Goal: Task Accomplishment & Management: Complete application form

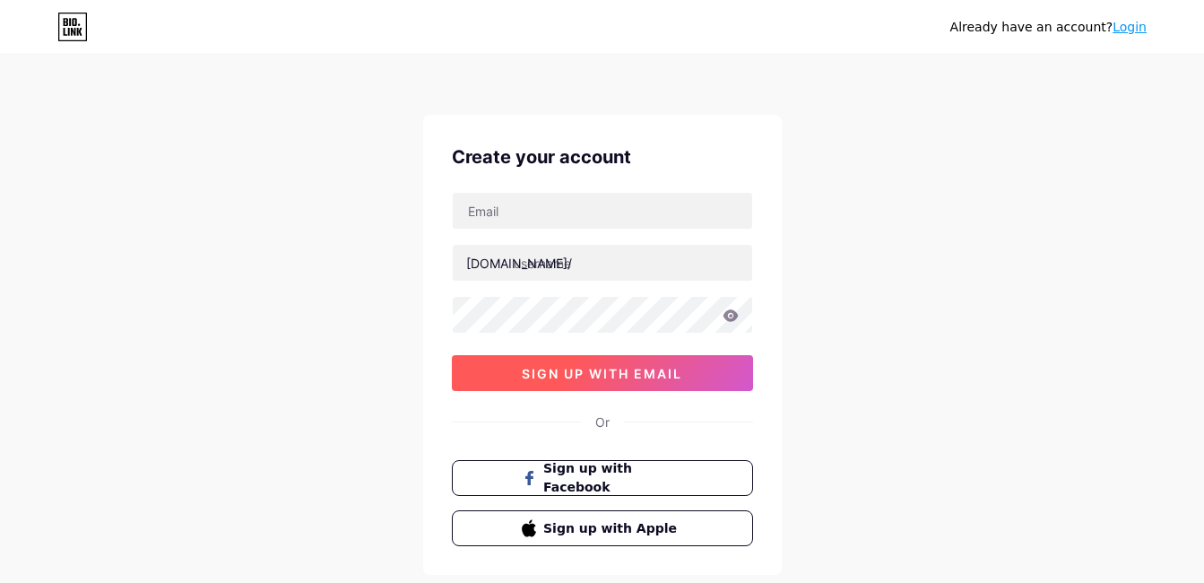
click at [673, 369] on span "sign up with email" at bounding box center [602, 373] width 161 height 15
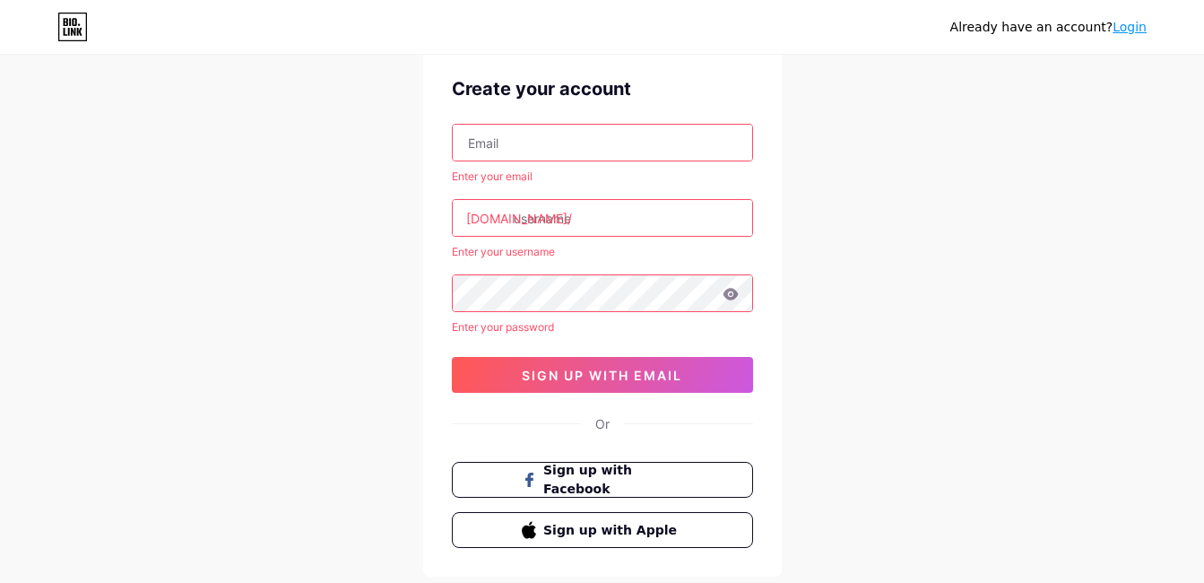
scroll to position [37, 0]
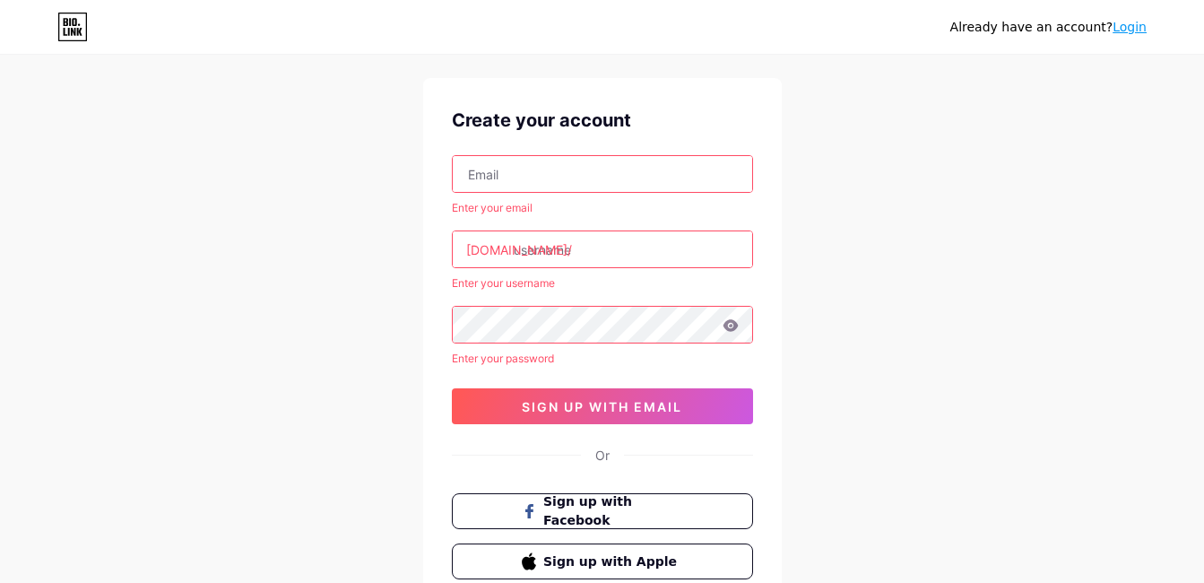
click at [593, 172] on input "text" at bounding box center [603, 174] width 300 height 36
type input "[EMAIL_ADDRESS][DOMAIN_NAME]"
click at [598, 243] on input "text" at bounding box center [603, 249] width 300 height 36
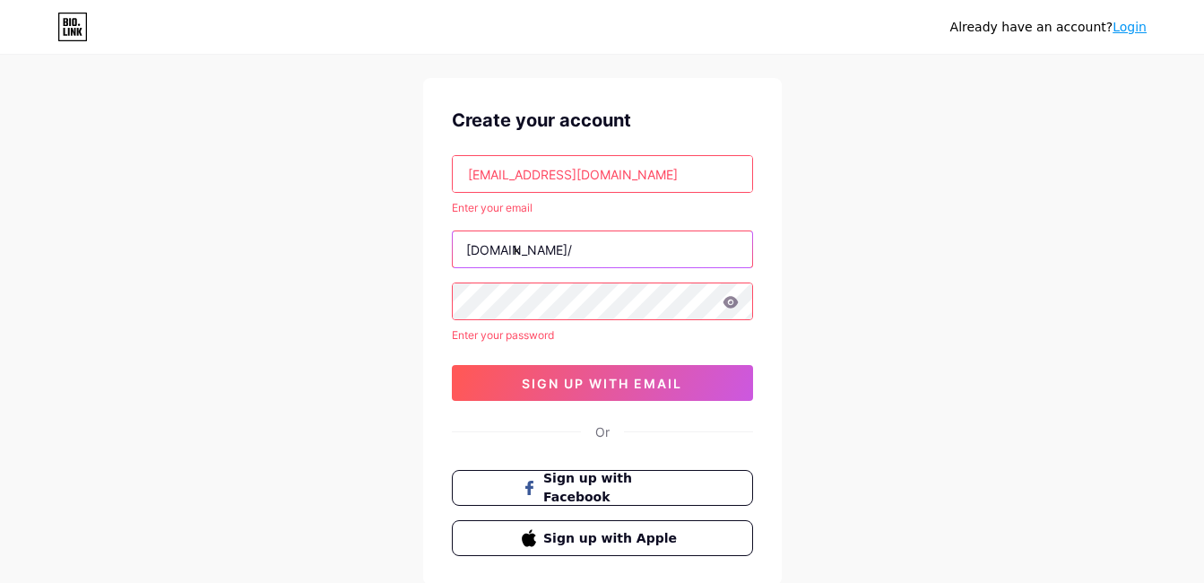
type input "k"
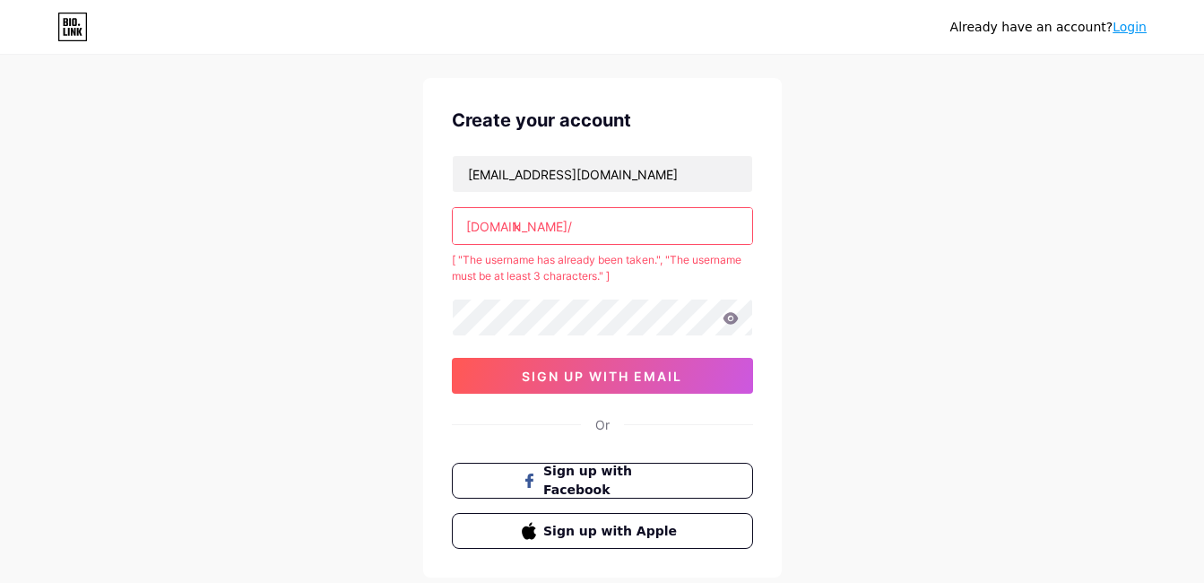
click at [928, 294] on div "Already have an account? Login Create your account [EMAIL_ADDRESS][DOMAIN_NAME]…" at bounding box center [602, 325] width 1204 height 725
click at [586, 215] on input "k" at bounding box center [603, 226] width 300 height 36
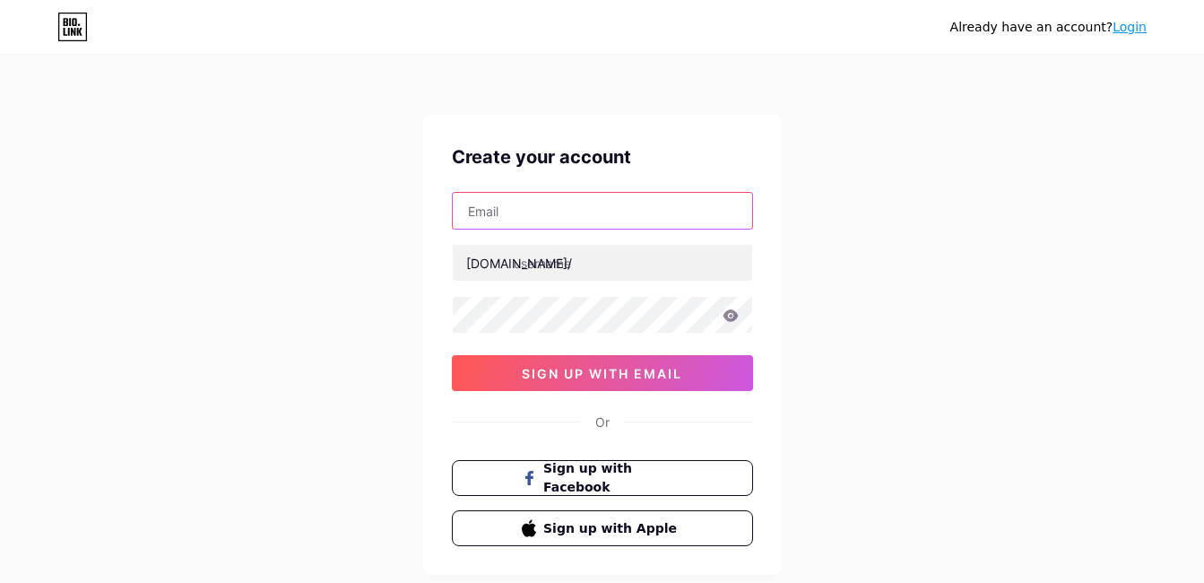
drag, startPoint x: 0, startPoint y: 0, endPoint x: 612, endPoint y: 212, distance: 648.0
click at [612, 212] on input "text" at bounding box center [603, 211] width 300 height 36
type input "[EMAIL_ADDRESS][DOMAIN_NAME]"
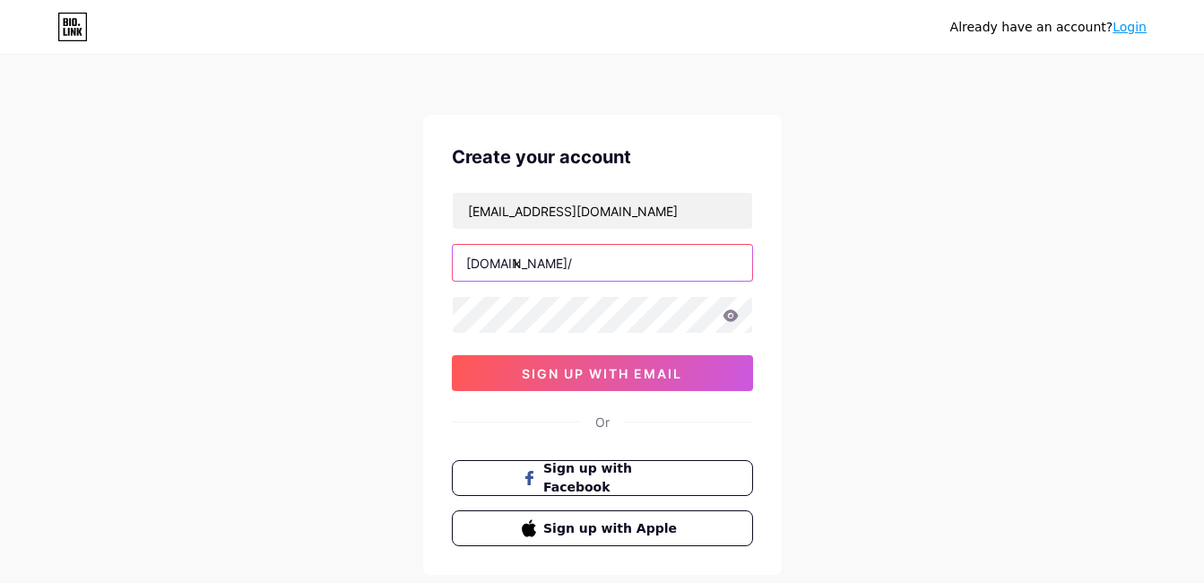
click at [575, 255] on input "k" at bounding box center [603, 263] width 300 height 36
type input "kirvs"
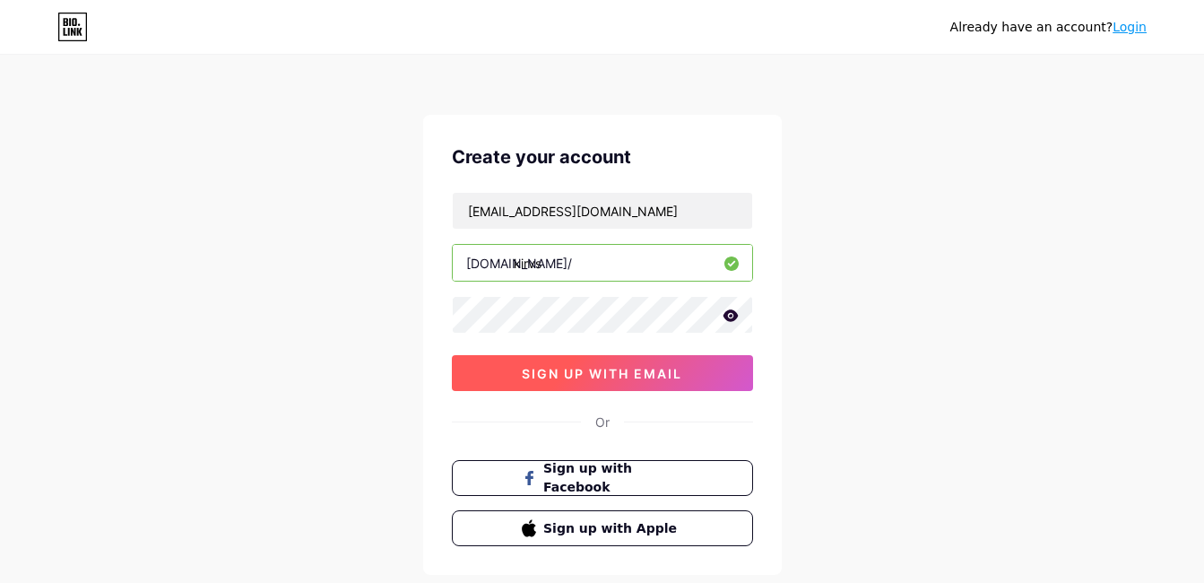
click at [626, 373] on span "sign up with email" at bounding box center [602, 373] width 161 height 15
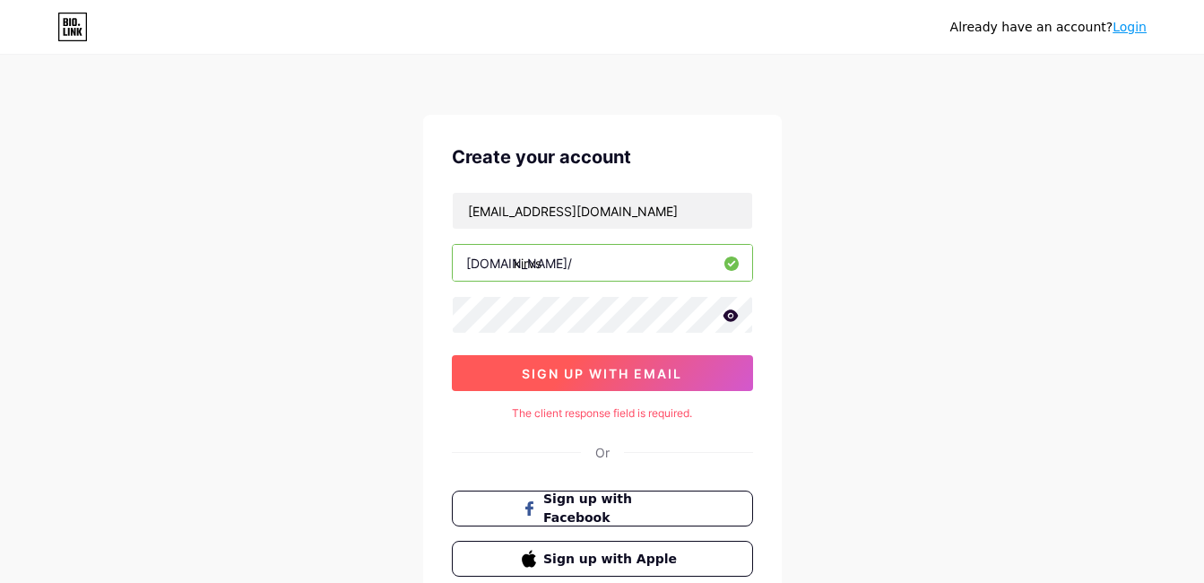
click at [683, 371] on button "sign up with email" at bounding box center [602, 373] width 301 height 36
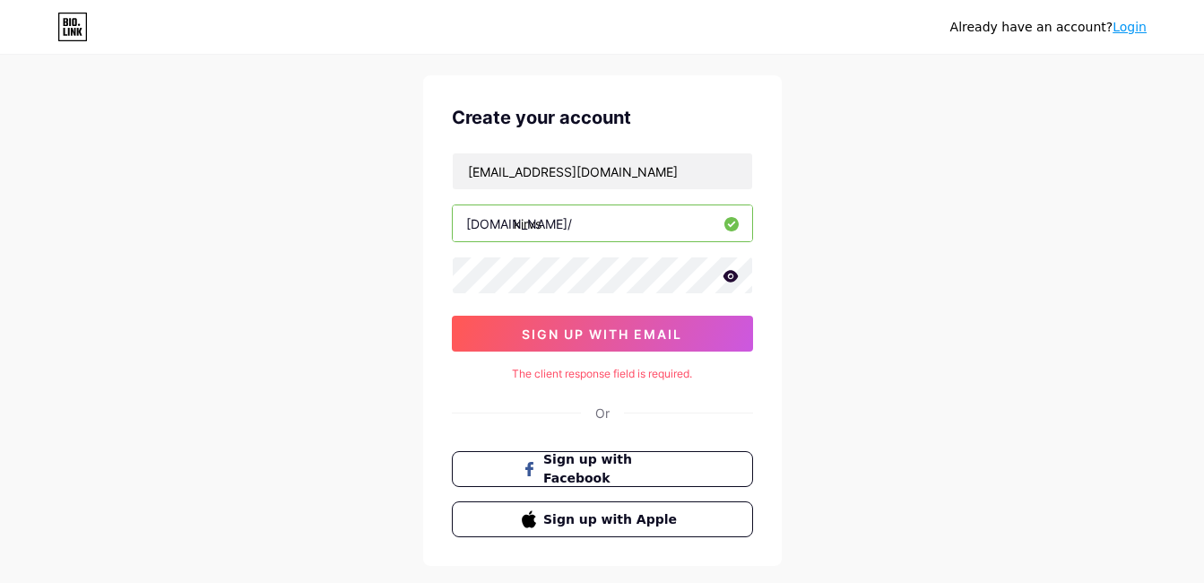
scroll to position [37, 0]
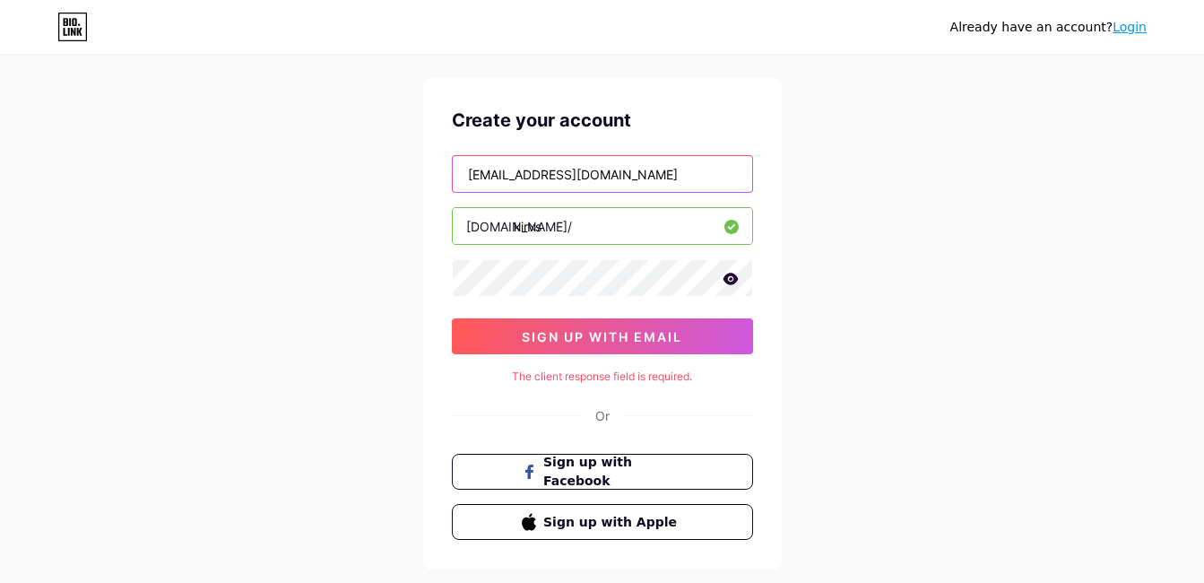
click at [638, 174] on input "[EMAIL_ADDRESS][DOMAIN_NAME]" at bounding box center [603, 174] width 300 height 36
click at [386, 368] on div "Already have an account? Login Create your account kirvyfrane924@gmail.com bio.…" at bounding box center [602, 321] width 1204 height 716
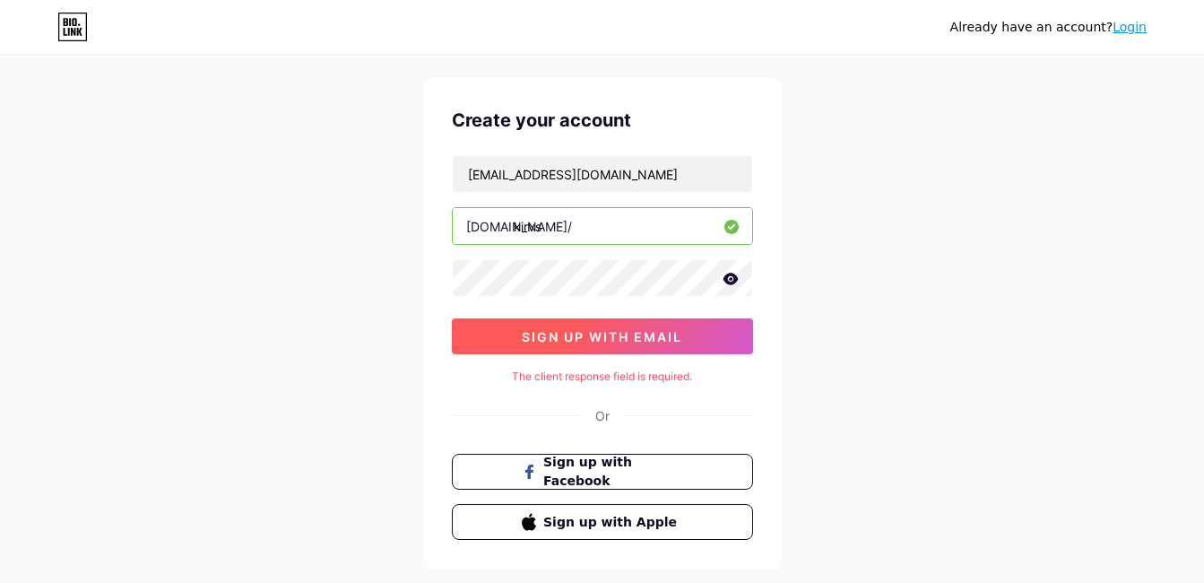
click at [493, 326] on button "sign up with email" at bounding box center [602, 336] width 301 height 36
click at [615, 377] on div "The client response field is required." at bounding box center [602, 377] width 301 height 16
drag, startPoint x: 615, startPoint y: 377, endPoint x: 716, endPoint y: 371, distance: 101.5
click at [716, 383] on div "The client response field is required." at bounding box center [602, 377] width 301 height 16
click at [583, 224] on input "kirvs" at bounding box center [603, 226] width 300 height 36
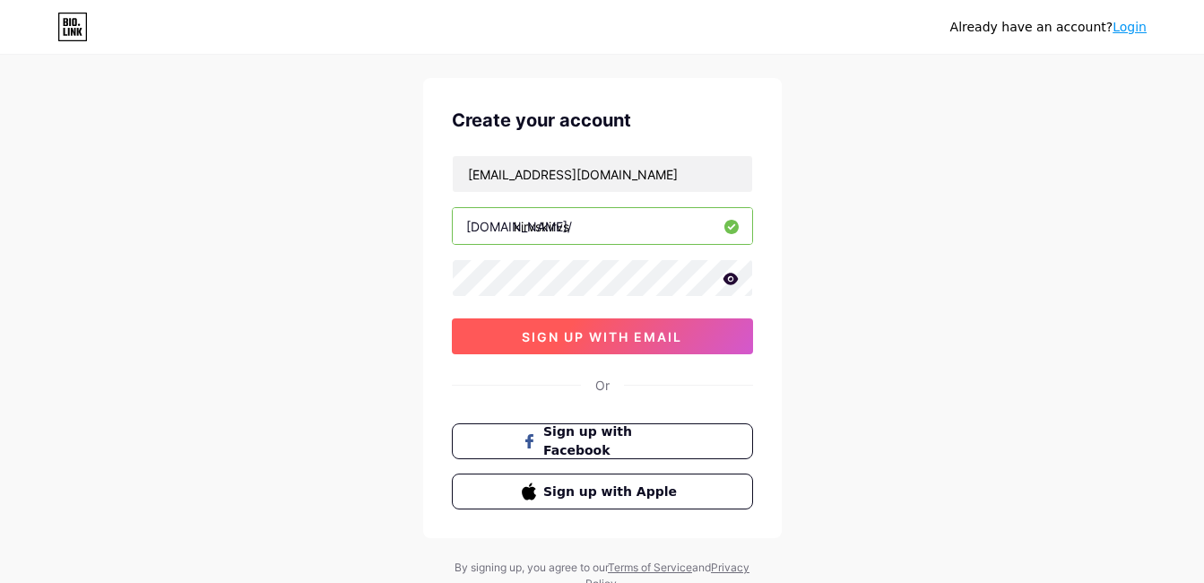
type input "kirvskirvs"
click at [583, 336] on span "sign up with email" at bounding box center [602, 336] width 161 height 15
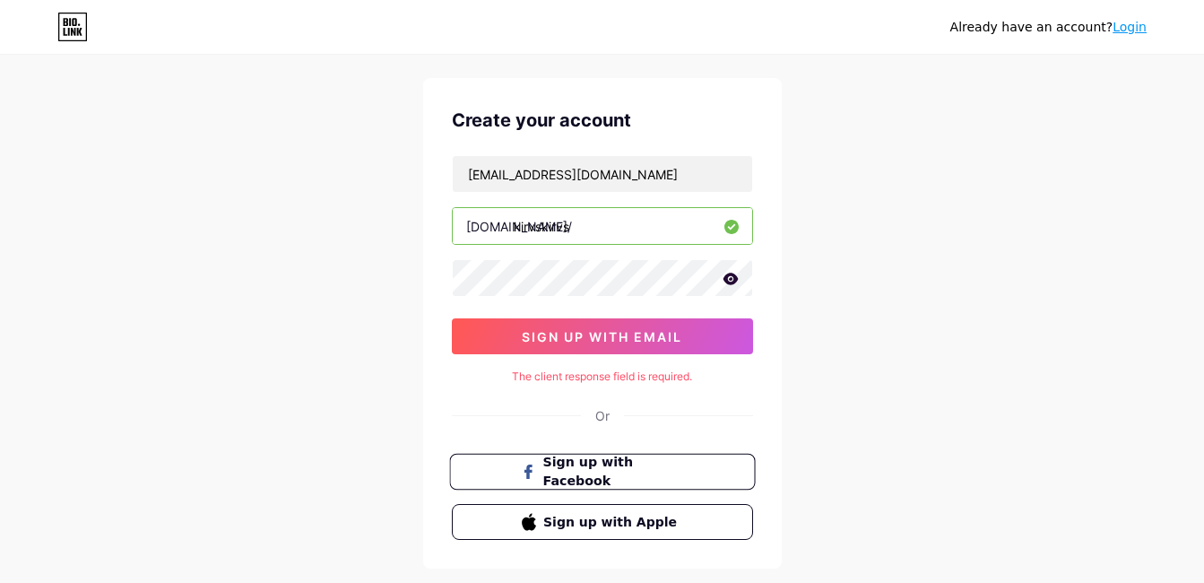
click at [699, 482] on button "Sign up with Facebook" at bounding box center [602, 472] width 306 height 37
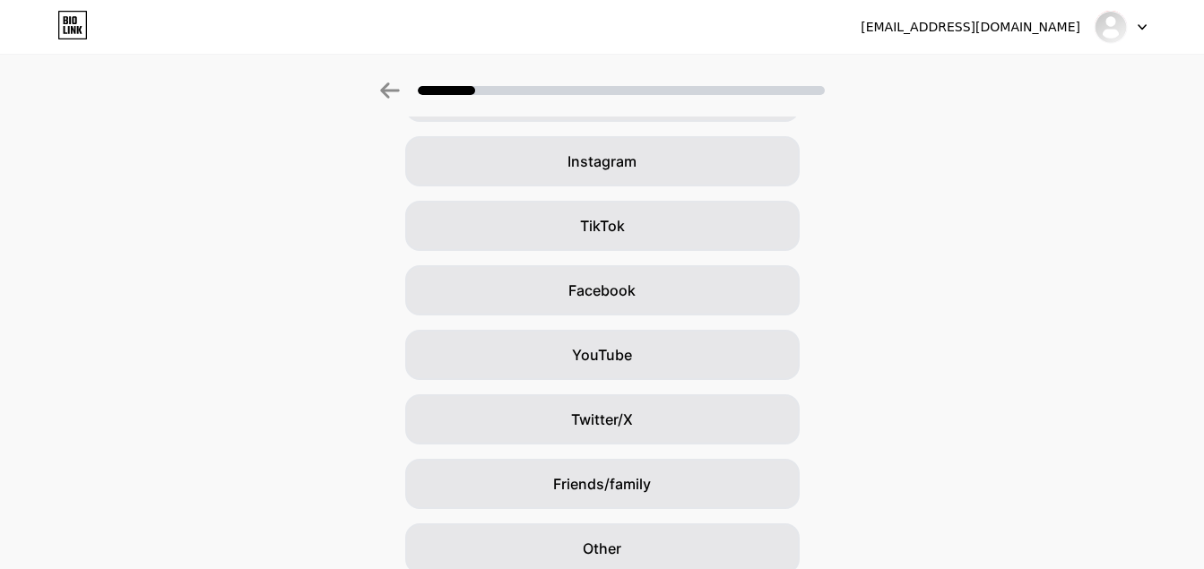
scroll to position [193, 0]
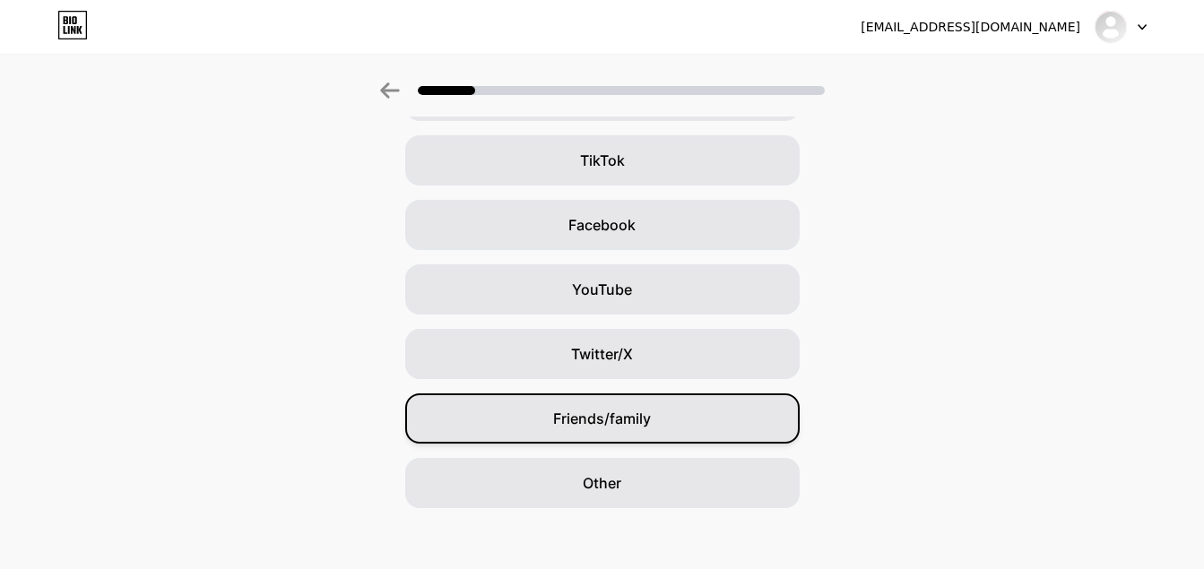
click at [670, 415] on div "Friends/family" at bounding box center [602, 419] width 395 height 50
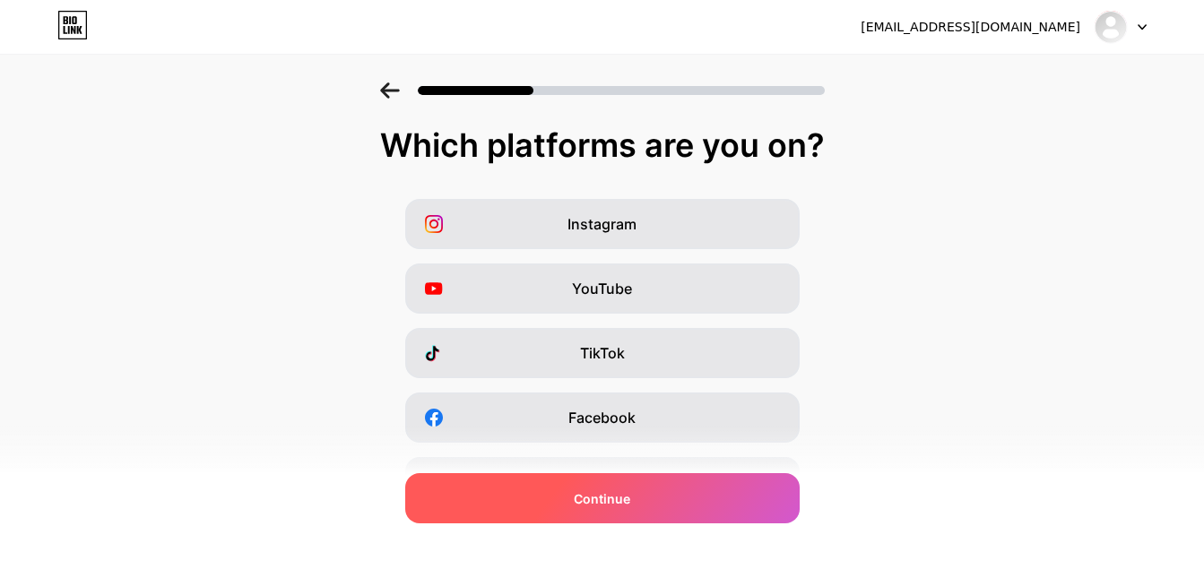
click at [702, 492] on div "Continue" at bounding box center [602, 498] width 395 height 50
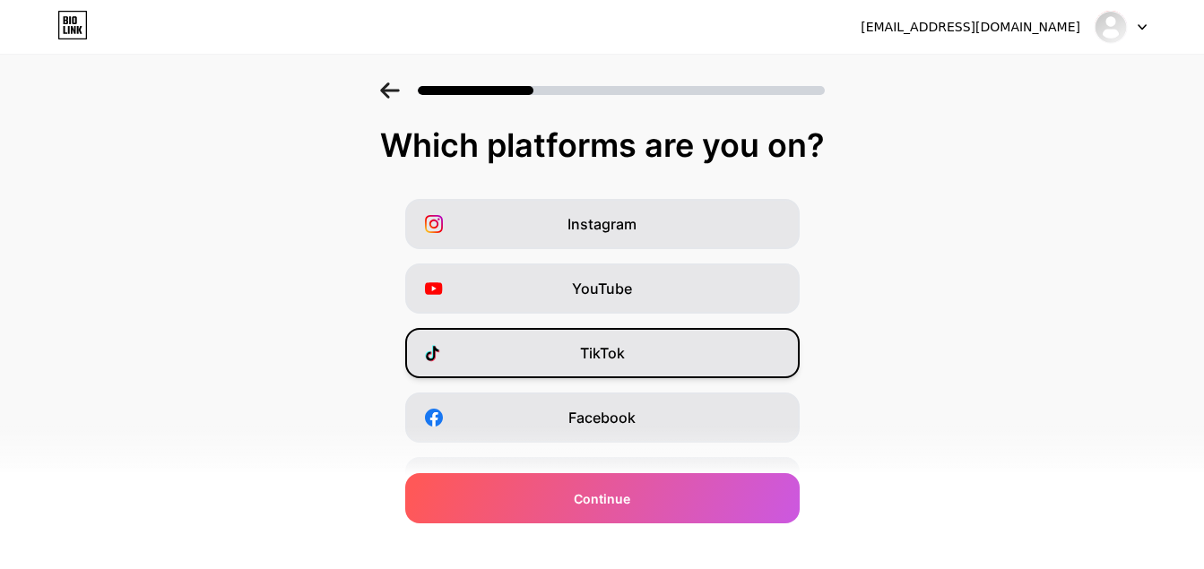
click at [640, 360] on div "TikTok" at bounding box center [602, 353] width 395 height 50
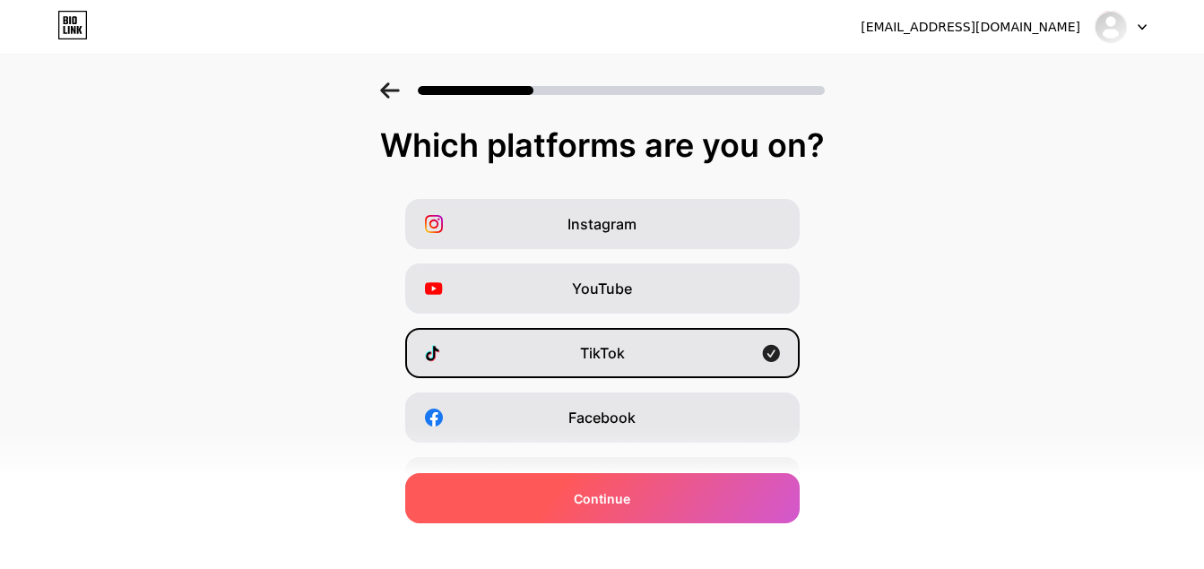
click at [672, 501] on div "Continue" at bounding box center [602, 498] width 395 height 50
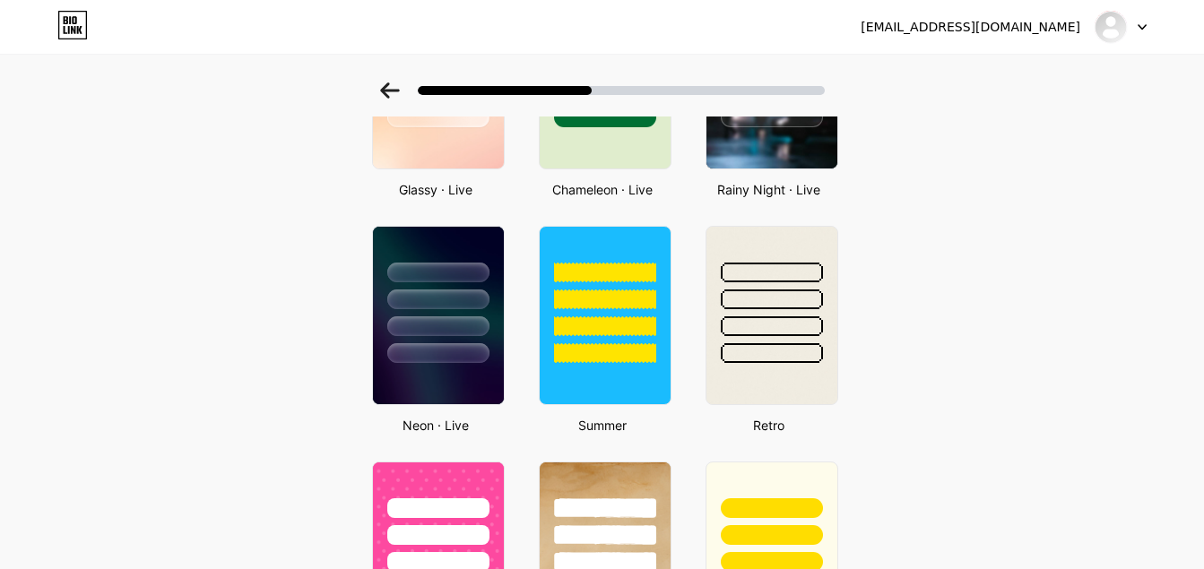
scroll to position [697, 0]
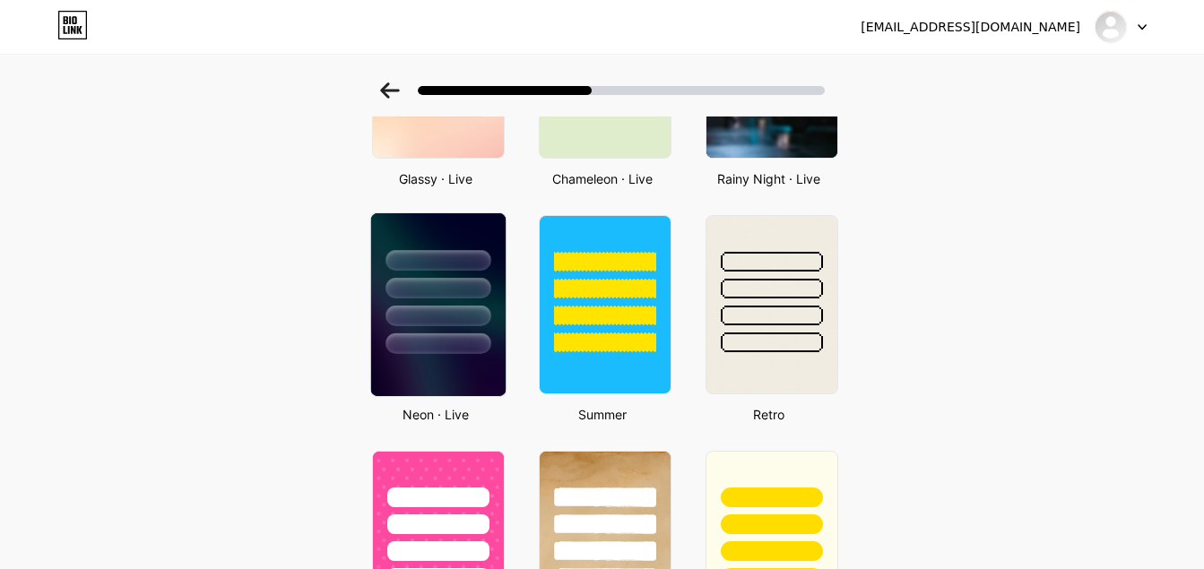
click at [452, 317] on div at bounding box center [438, 316] width 105 height 21
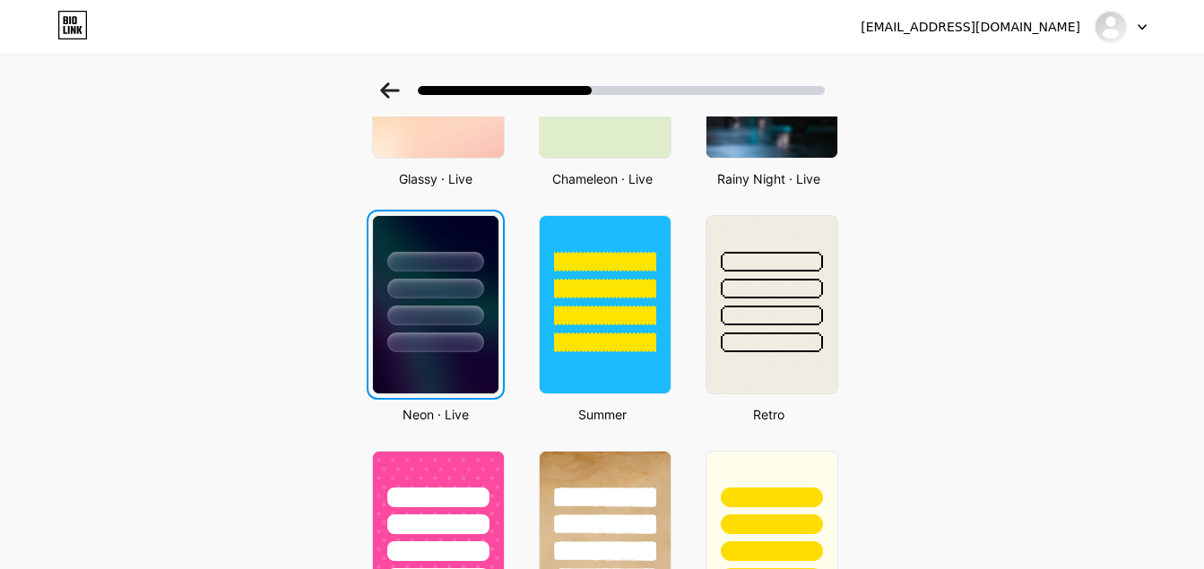
scroll to position [0, 0]
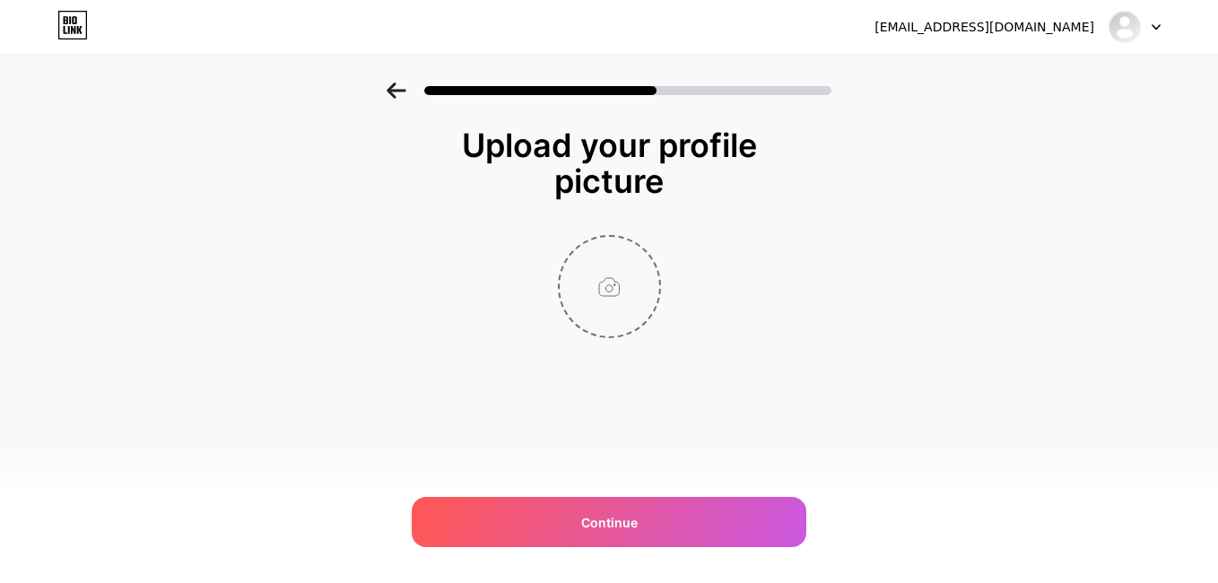
click at [626, 299] on input "file" at bounding box center [610, 287] width 100 height 100
type input "C:\fakepath\RCM - Frane_ (3).JPG"
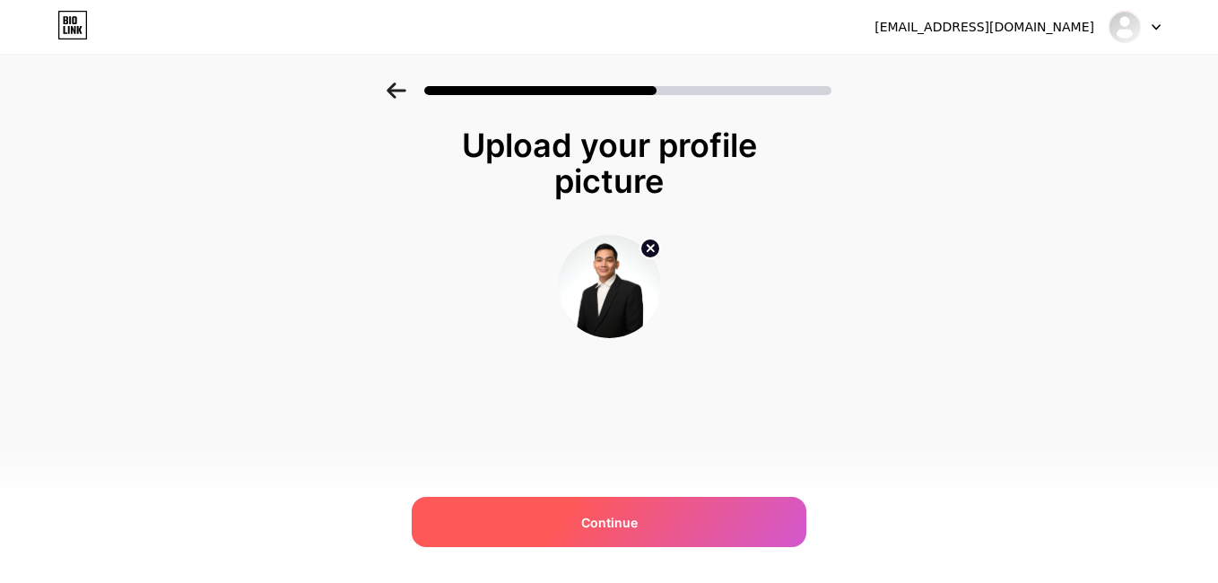
click at [626, 523] on span "Continue" at bounding box center [609, 522] width 56 height 19
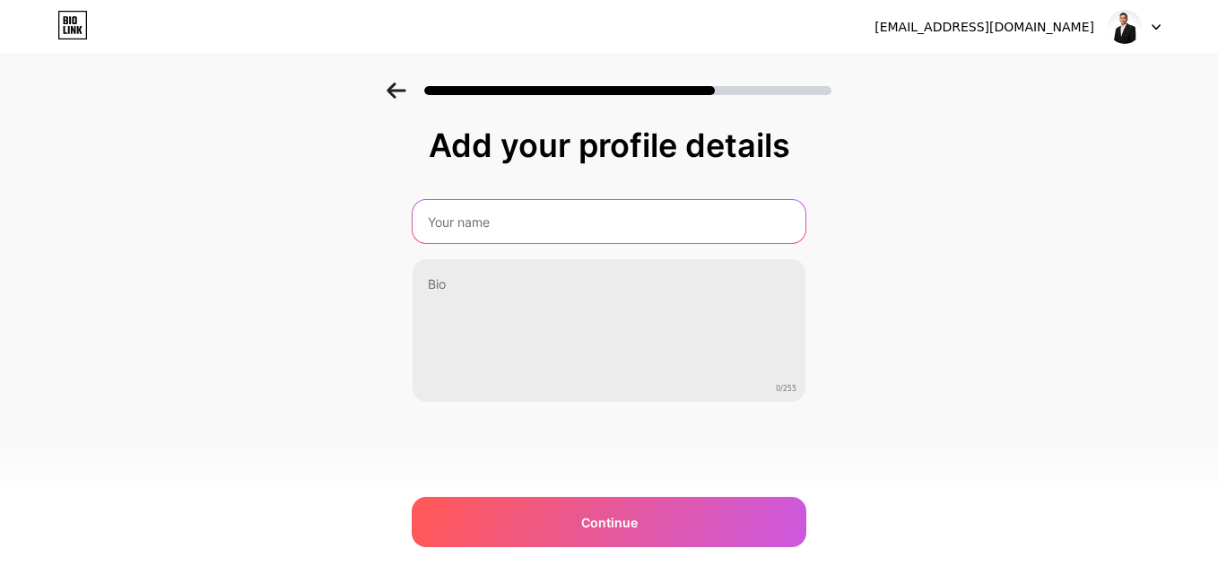
click at [597, 238] on input "text" at bounding box center [609, 221] width 393 height 43
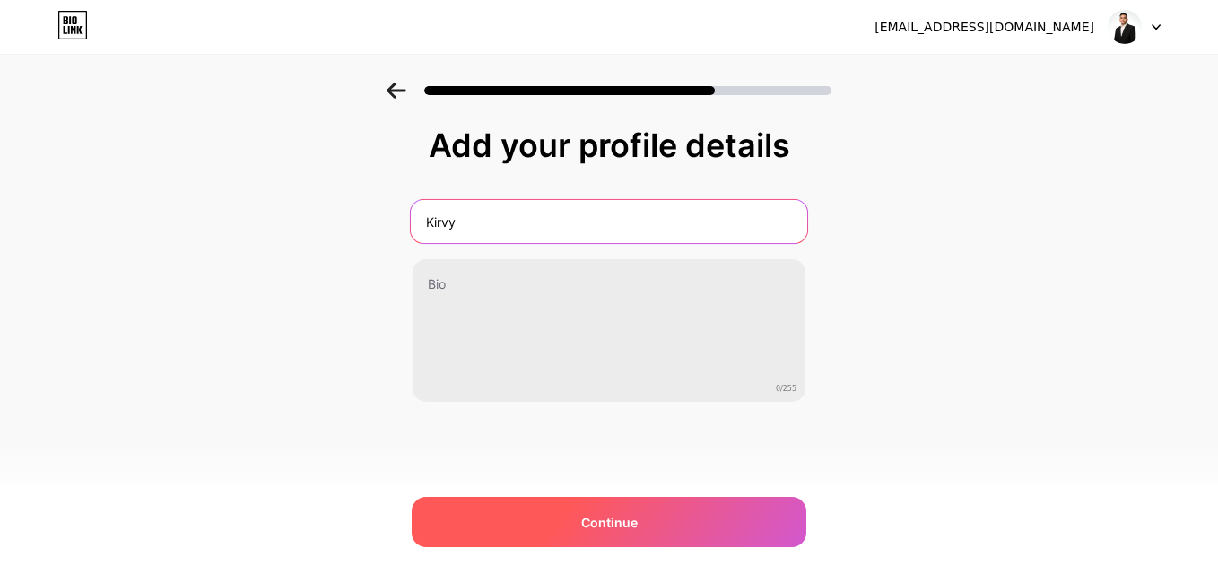
type input "Kirvy"
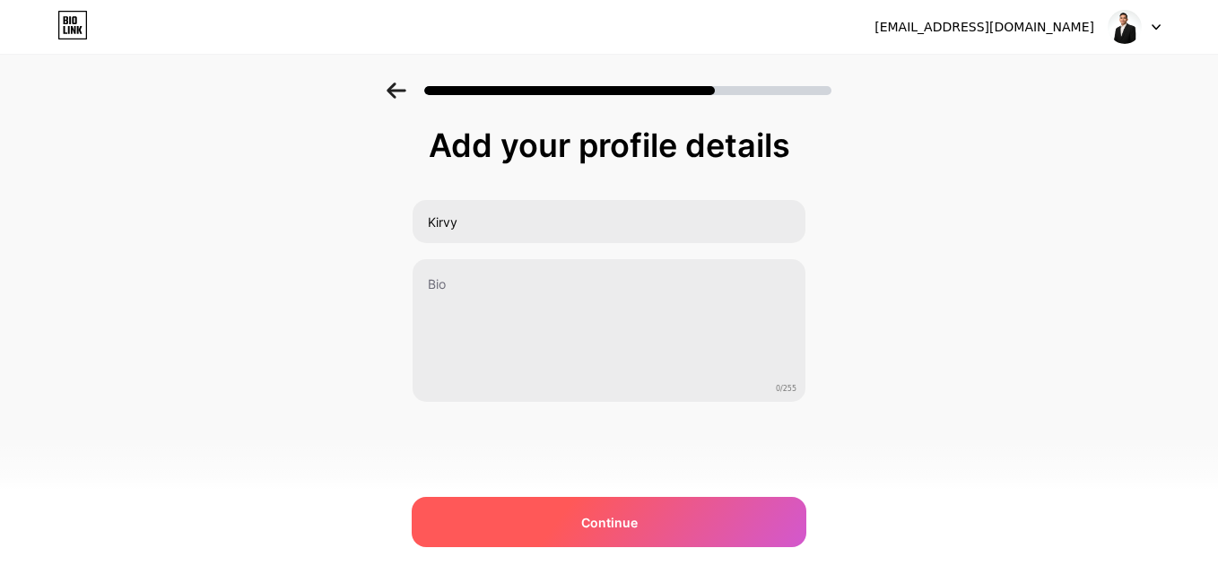
click at [657, 532] on div "Continue" at bounding box center [609, 522] width 395 height 50
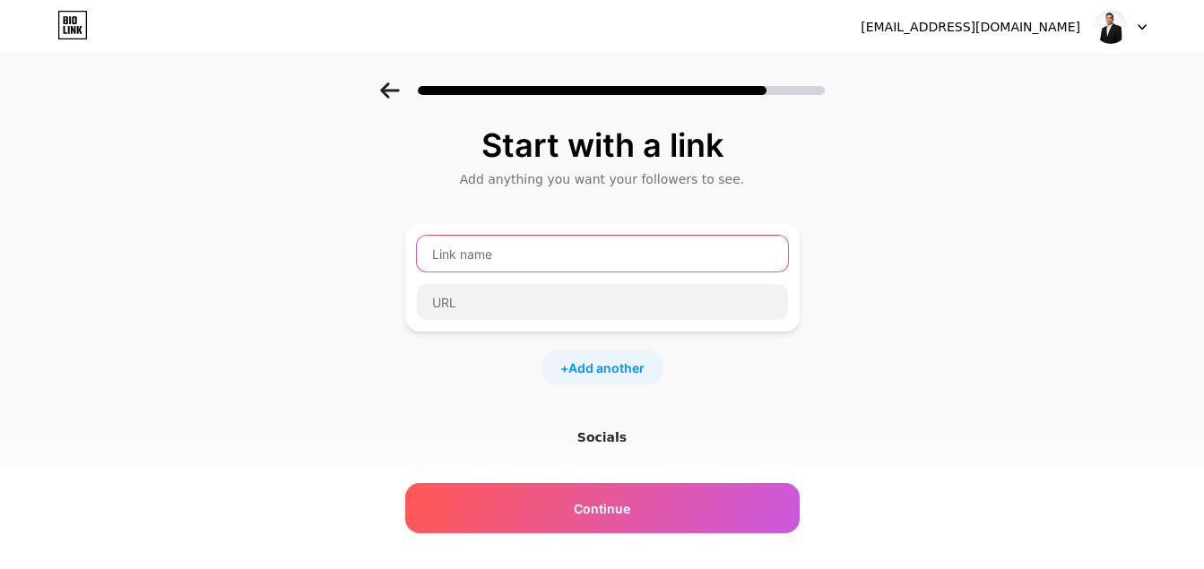
click at [545, 253] on input "text" at bounding box center [602, 254] width 371 height 36
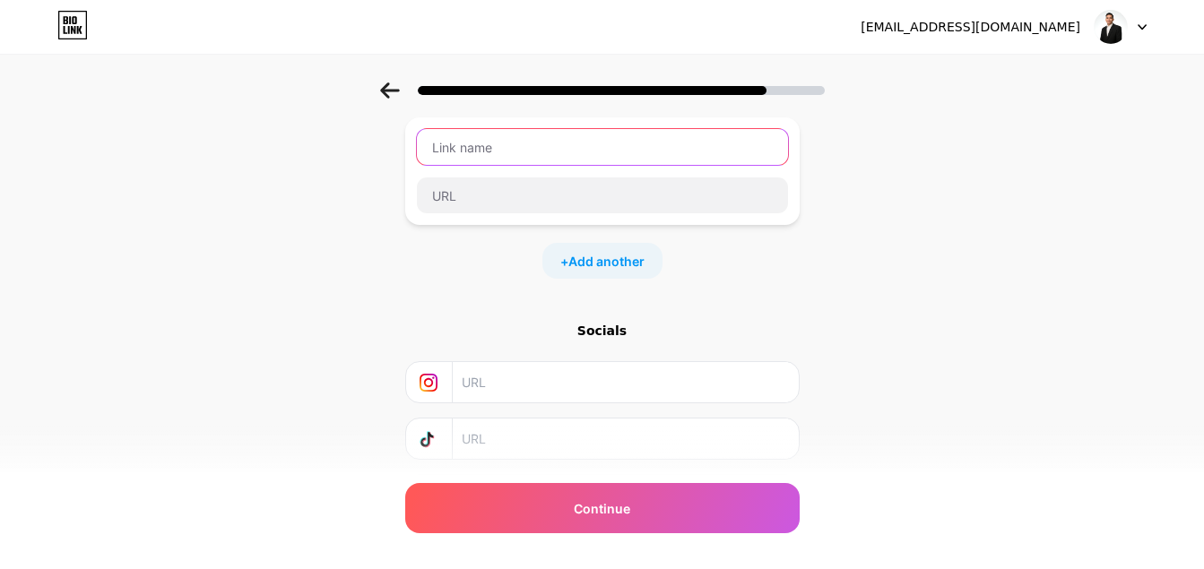
scroll to position [58, 0]
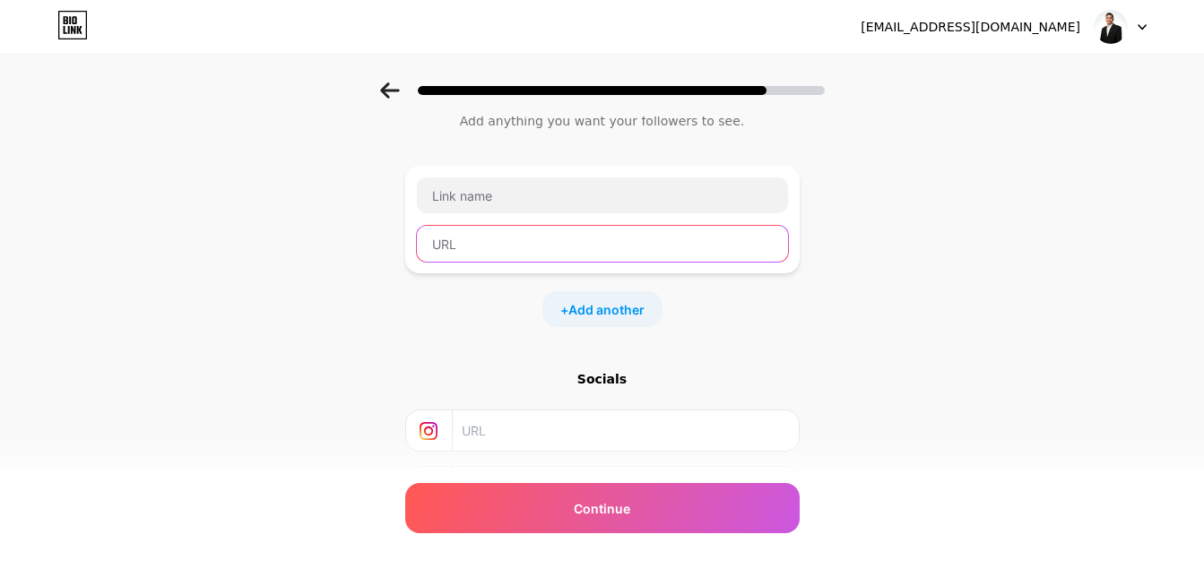
click at [524, 248] on input "text" at bounding box center [602, 244] width 371 height 36
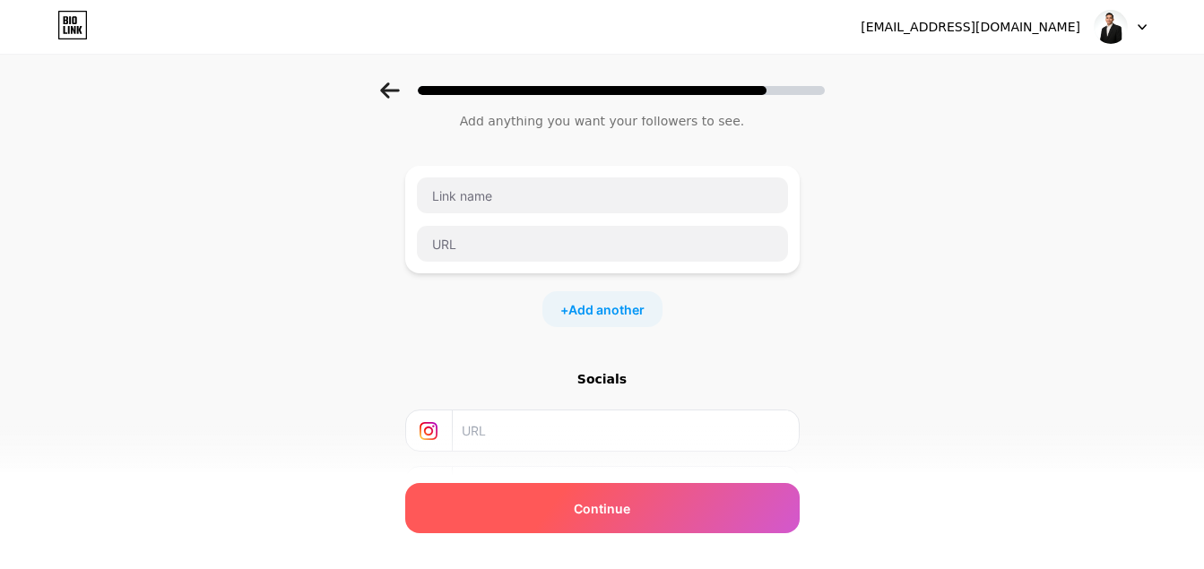
click at [647, 517] on div "Continue" at bounding box center [602, 508] width 395 height 50
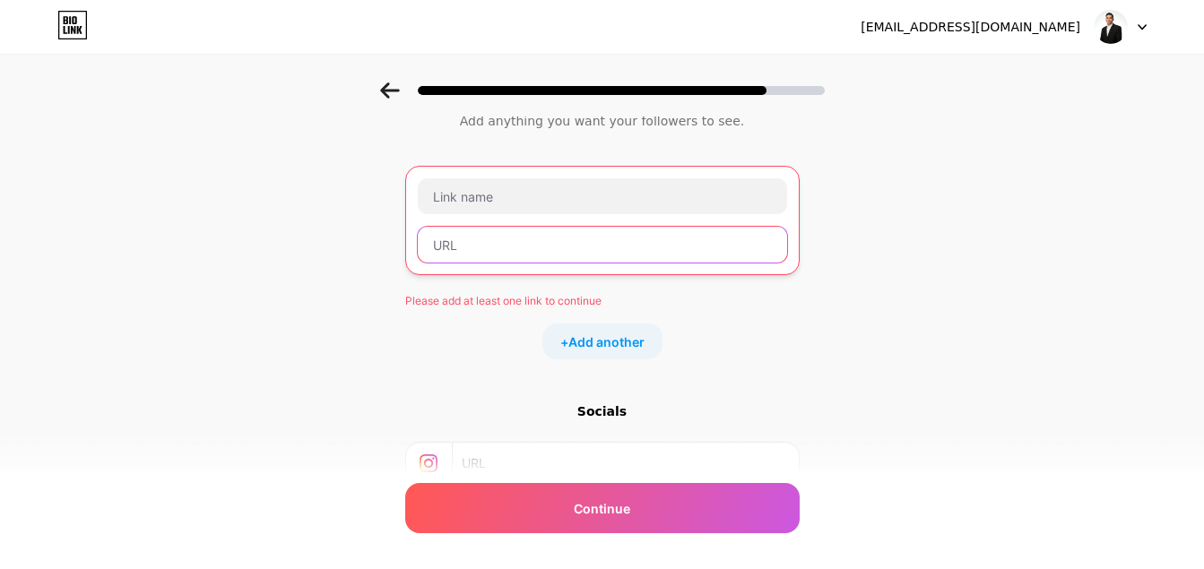
click at [669, 238] on input "text" at bounding box center [602, 245] width 369 height 36
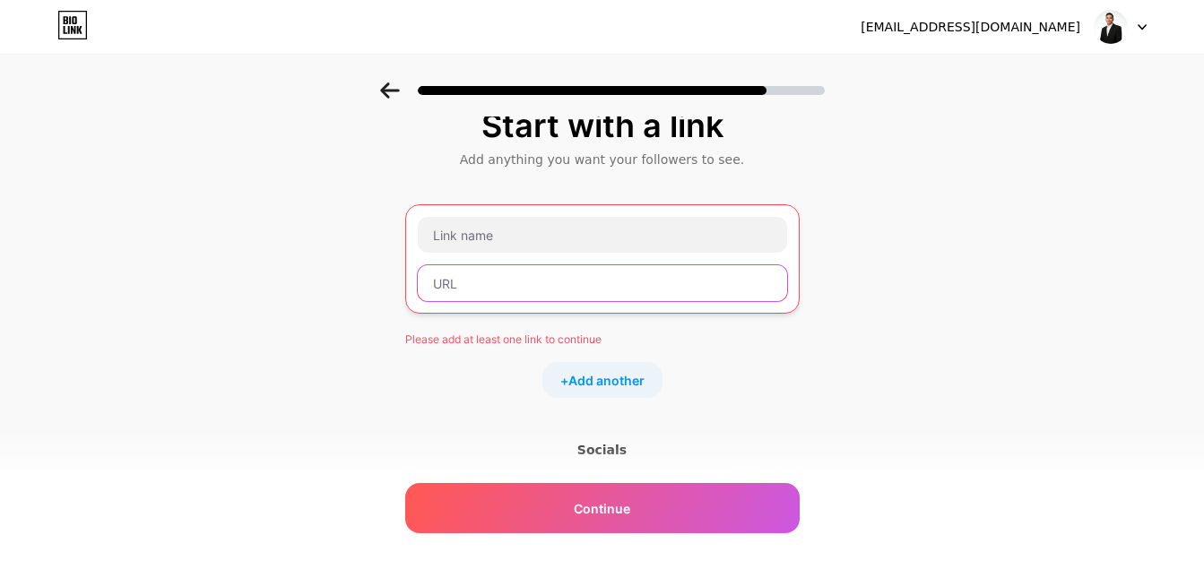
scroll to position [0, 0]
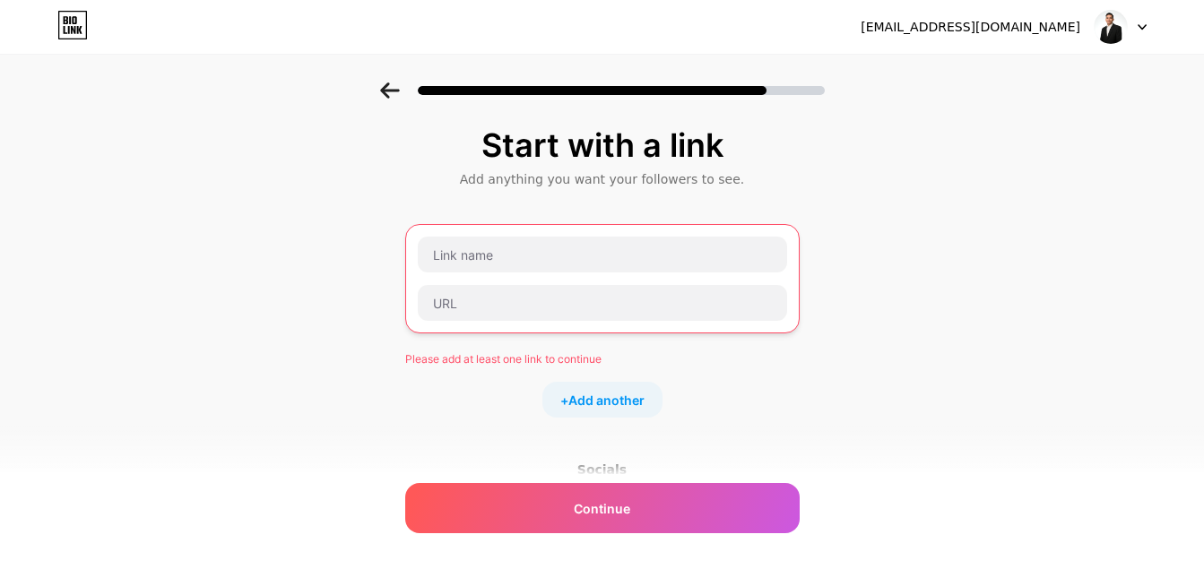
click at [1139, 25] on icon at bounding box center [1142, 27] width 7 height 4
